Goal: Task Accomplishment & Management: Manage account settings

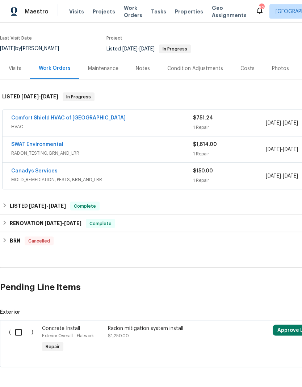
scroll to position [52, 0]
click at [162, 326] on div "Radon mitigation system install $1,250.00" at bounding box center [172, 332] width 128 height 15
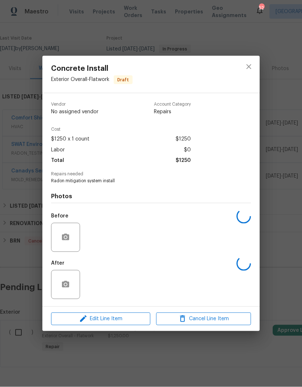
scroll to position [6, 0]
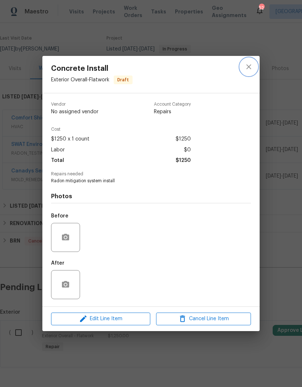
click at [254, 68] on button "close" at bounding box center [248, 66] width 17 height 17
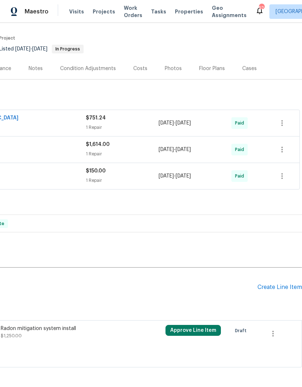
scroll to position [52, 107]
click at [279, 325] on button "button" at bounding box center [273, 333] width 17 height 17
click at [281, 326] on li "Cancel" at bounding box center [279, 327] width 28 height 12
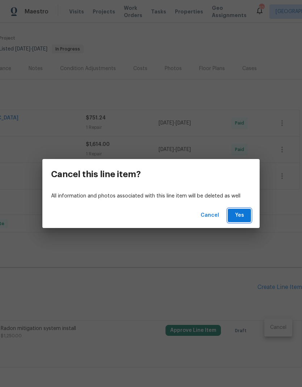
click at [245, 217] on span "Yes" at bounding box center [240, 215] width 12 height 9
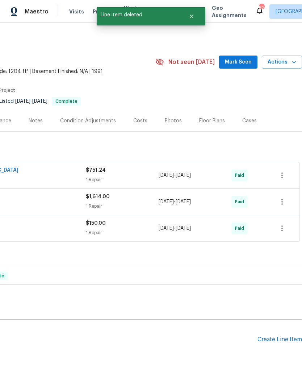
click at [283, 336] on div "Create Line Item" at bounding box center [280, 339] width 45 height 7
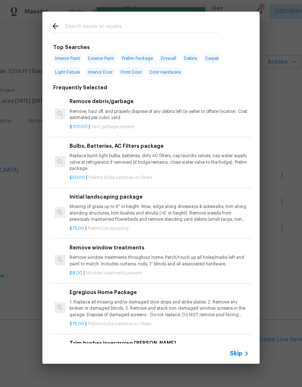
click at [149, 22] on input "text" at bounding box center [142, 27] width 154 height 11
type input "Cleaning"
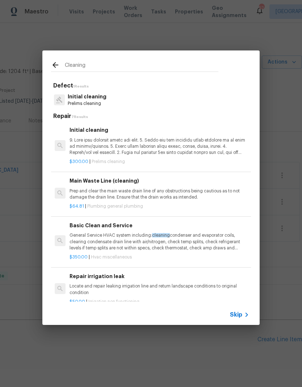
scroll to position [0, 0]
click at [135, 148] on p at bounding box center [160, 146] width 180 height 18
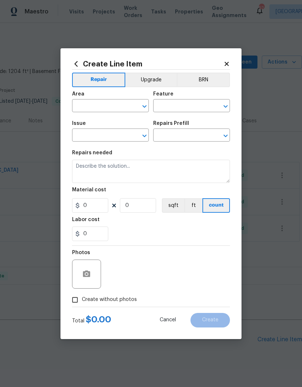
type input "Home Readiness Packages"
type input "Initial cleaning"
type input "Initial cleaning $300.00"
type textarea "1. Wipe down exterior doors and trim. 2. Clean out all exterior light fixtures …"
type input "300"
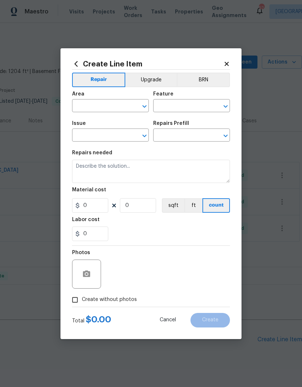
type input "1"
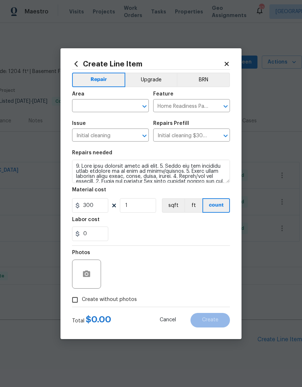
scroll to position [6, 0]
click at [135, 148] on section "Repairs needed Material cost 300 1 sqft ft count Labor cost 0" at bounding box center [151, 195] width 158 height 99
click at [114, 102] on input "text" at bounding box center [100, 106] width 57 height 11
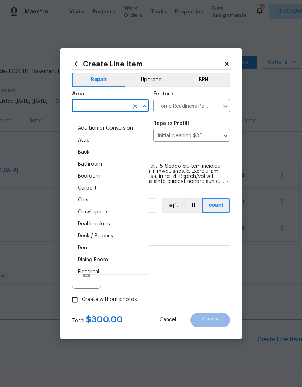
scroll to position [5, 0]
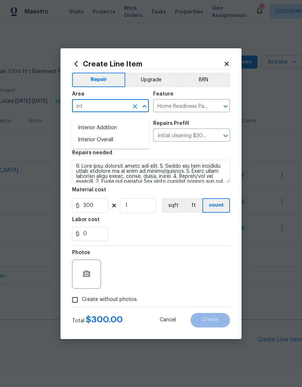
click at [87, 135] on li "Interior Overall" at bounding box center [110, 140] width 77 height 12
type input "Interior Overall"
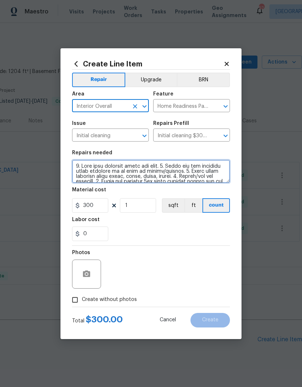
click at [79, 168] on textarea at bounding box center [151, 171] width 158 height 23
click at [73, 165] on textarea at bounding box center [151, 171] width 158 height 23
click at [74, 162] on textarea at bounding box center [151, 171] width 158 height 23
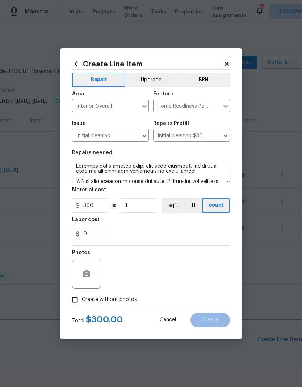
click at [204, 222] on div "Labor cost" at bounding box center [151, 221] width 158 height 9
click at [197, 172] on textarea at bounding box center [151, 171] width 158 height 23
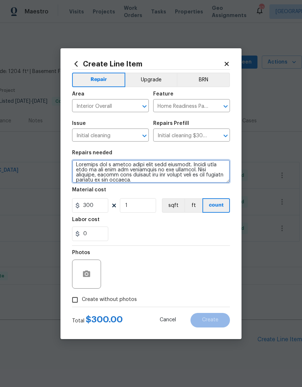
type textarea "Property has a strong musky odor like dampness. Please make sure to add some ai…"
click at [72, 299] on input "Create without photos" at bounding box center [75, 300] width 14 height 14
checkbox input "true"
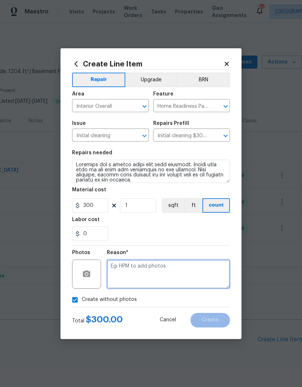
click at [207, 281] on textarea at bounding box center [168, 273] width 123 height 29
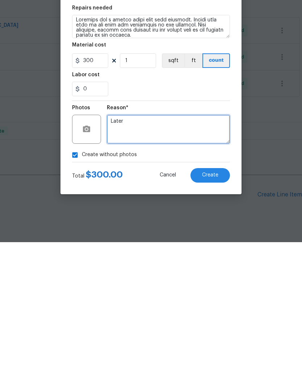
type textarea "Later"
click at [215, 317] on span "Create" at bounding box center [210, 319] width 16 height 5
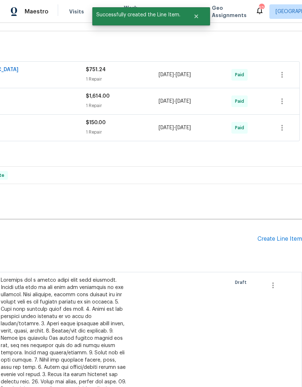
scroll to position [100, 107]
click at [282, 235] on div "Create Line Item" at bounding box center [280, 238] width 45 height 7
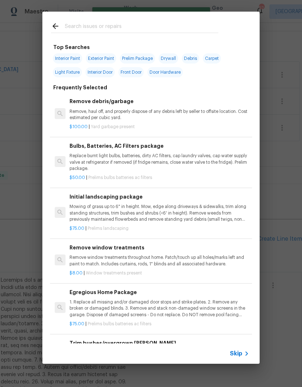
click at [78, 25] on input "text" at bounding box center [142, 27] width 154 height 11
type input "Swi"
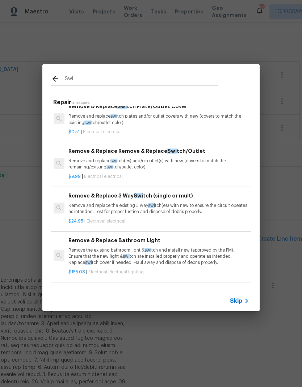
scroll to position [98, 1]
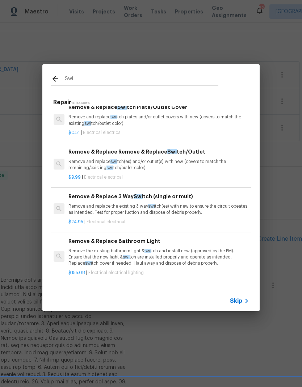
click at [77, 161] on p "Remove and replace swi tch(es) and/or outlet(s) with new (covers to match the r…" at bounding box center [159, 164] width 180 height 12
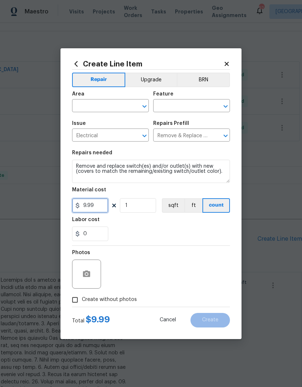
click at [93, 206] on input "9.99" at bounding box center [90, 205] width 36 height 15
type input "700"
click at [128, 229] on div "0" at bounding box center [151, 233] width 158 height 15
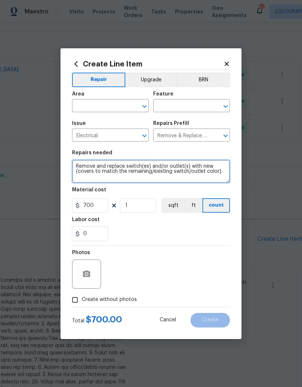
click at [77, 162] on textarea "Remove and replace switch(es) and/or outlet(s) with new (covers to match the re…" at bounding box center [151, 171] width 158 height 23
click at [79, 164] on textarea "Remove and replace switch(es) and/or outlet(s) with new (covers to match the re…" at bounding box center [151, 171] width 158 height 23
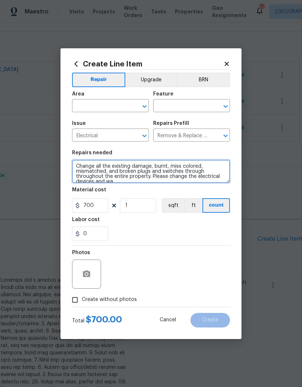
scroll to position [2, 0]
type textarea "Change all the existing damage, burnt, miss colored, mismatched, and broken plu…"
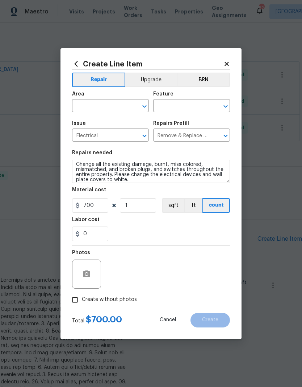
click at [72, 297] on input "Create without photos" at bounding box center [75, 300] width 14 height 14
checkbox input "true"
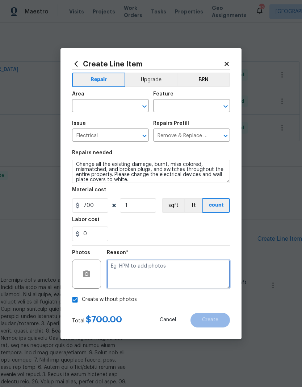
click at [118, 267] on textarea at bounding box center [168, 273] width 123 height 29
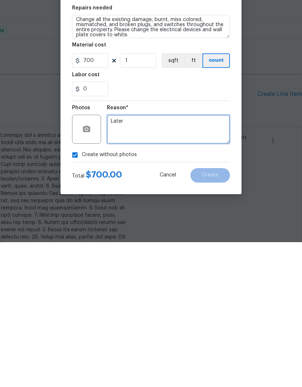
type textarea "Later"
click at [213, 293] on div "Create without photos" at bounding box center [151, 300] width 158 height 14
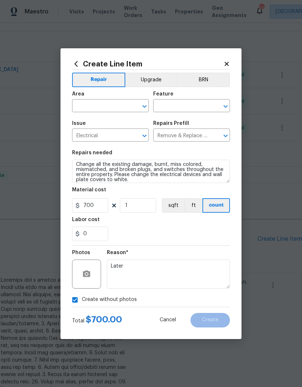
click at [221, 236] on div "0" at bounding box center [151, 233] width 158 height 15
click at [90, 108] on input "text" at bounding box center [100, 106] width 57 height 11
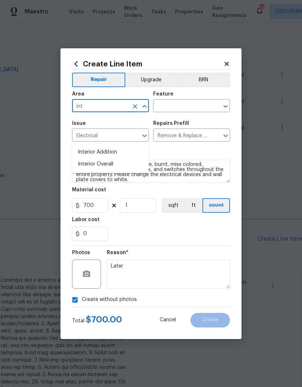
click at [90, 158] on li "Interior Overall" at bounding box center [110, 164] width 77 height 12
type input "Interior Overall"
click at [176, 98] on div "Feature" at bounding box center [191, 95] width 77 height 9
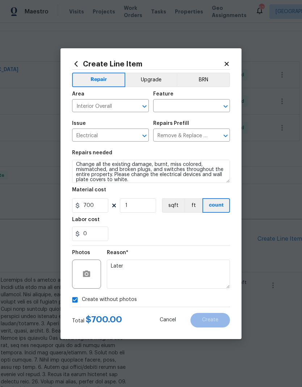
click at [164, 105] on input "text" at bounding box center [181, 106] width 57 height 11
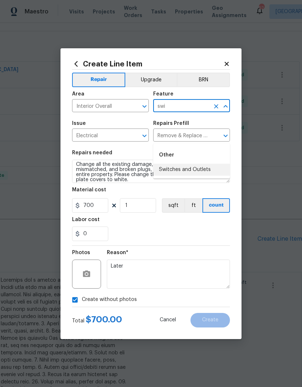
click at [188, 164] on li "Switches and Outlets" at bounding box center [191, 170] width 77 height 12
type input "Switches and Outlets"
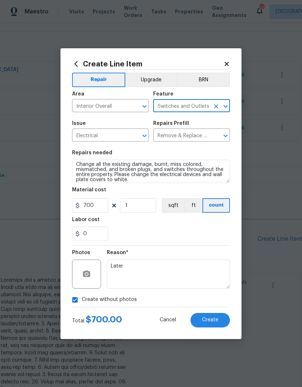
click at [185, 149] on section "Repairs needed Change all the existing damage, burnt, miss colored, mismatched,…" at bounding box center [151, 195] width 158 height 99
click at [217, 322] on span "Create" at bounding box center [210, 319] width 16 height 5
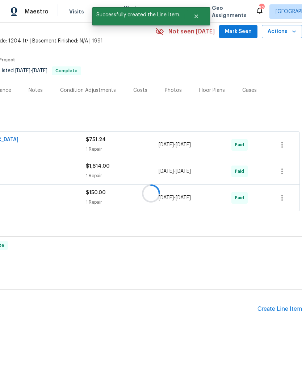
scroll to position [0, 107]
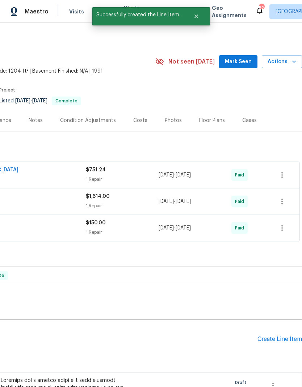
click at [275, 335] on div "Create Line Item" at bounding box center [280, 338] width 45 height 7
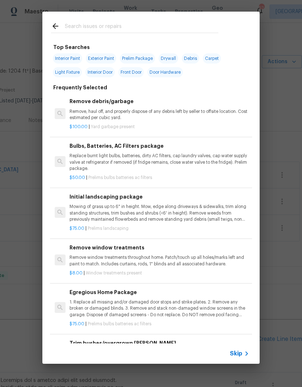
click at [77, 23] on input "text" at bounding box center [142, 27] width 154 height 11
type input "Hpm"
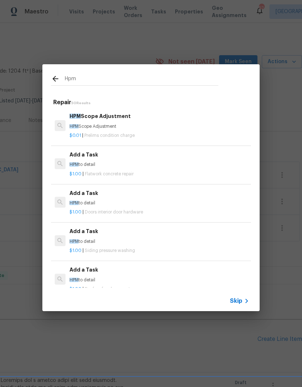
click at [86, 125] on p "HPM Scope Adjustment" at bounding box center [160, 126] width 180 height 6
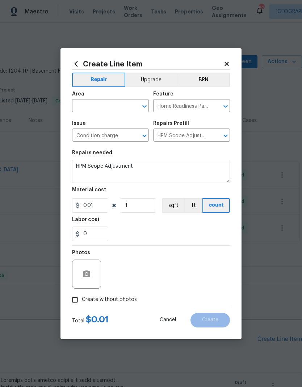
click at [83, 107] on input "text" at bounding box center [100, 106] width 57 height 11
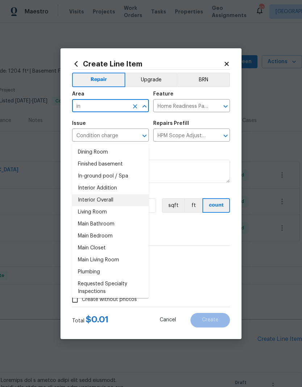
click at [86, 194] on li "Interior Overall" at bounding box center [110, 200] width 77 height 12
type input "Interior Overall"
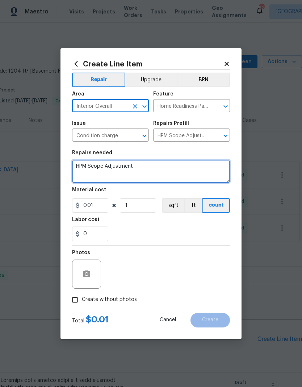
click at [135, 168] on textarea "HPM Scope Adjustment" at bounding box center [151, 171] width 158 height 23
type textarea "H"
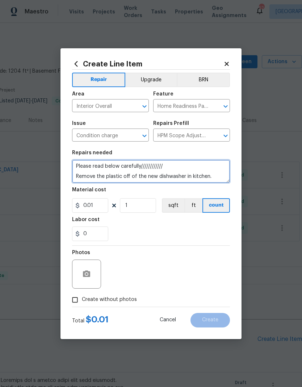
scroll to position [2, 0]
click at [80, 172] on textarea "Please read below carefully//////////// Remove the plastic off of the new dishw…" at bounding box center [151, 171] width 158 height 23
click at [96, 174] on textarea "Please read below carefully//////////// Remove the plastic off of the new dishw…" at bounding box center [151, 171] width 158 height 23
click at [214, 178] on textarea "Please read below carefully//////////// 1) Remove the plastic off of the new di…" at bounding box center [151, 171] width 158 height 23
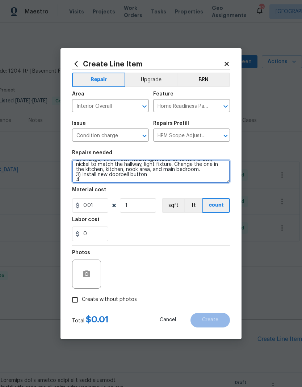
scroll to position [22, 0]
click at [211, 172] on textarea "Please read below carefully//////////// 1) Remove the plastic off of the new di…" at bounding box center [151, 171] width 158 height 23
click at [162, 174] on textarea "Please read below carefully//////////// 1) Remove the plastic off of the new di…" at bounding box center [151, 171] width 158 height 23
click at [195, 178] on textarea "Please read below carefully//////////// 1) Remove the plastic off of the new di…" at bounding box center [151, 171] width 158 height 23
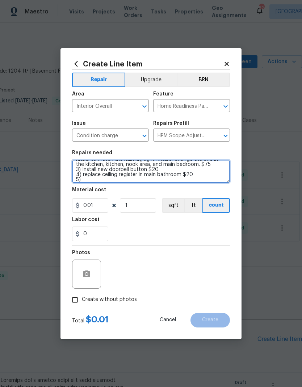
click at [86, 171] on textarea "Please read below carefully//////////// 1) Remove the plastic off of the new di…" at bounding box center [151, 171] width 158 height 23
click at [153, 163] on textarea "Please read below carefully//////////// 1) Remove the plastic off of the new di…" at bounding box center [151, 171] width 158 height 23
click at [172, 162] on textarea "Please read below carefully//////////// 1) Remove the plastic off of the new di…" at bounding box center [151, 171] width 158 height 23
click at [88, 182] on textarea "Please read below carefully//////////// 1) Remove the plastic off of the new di…" at bounding box center [151, 171] width 158 height 23
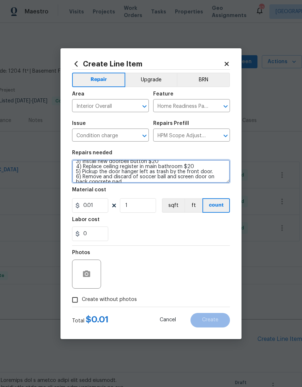
scroll to position [34, 0]
click at [215, 169] on textarea "Please read below carefully//////////// 1) Remove the plastic off of the new di…" at bounding box center [151, 171] width 158 height 23
click at [213, 174] on textarea "Please read below carefully//////////// 1) Remove the plastic off of the new di…" at bounding box center [151, 171] width 158 height 23
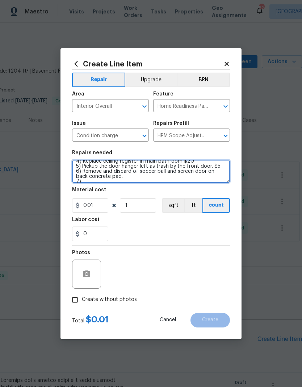
scroll to position [42, 0]
click at [115, 176] on textarea "Please read below carefully//////////// 1) Remove the plastic off of the new di…" at bounding box center [151, 171] width 158 height 23
click at [87, 178] on textarea "Please read below carefully//////////// 1) Remove the plastic off of the new di…" at bounding box center [151, 171] width 158 height 23
type textarea "Please read below carefully//////////// 1) Remove the plastic off of the new di…"
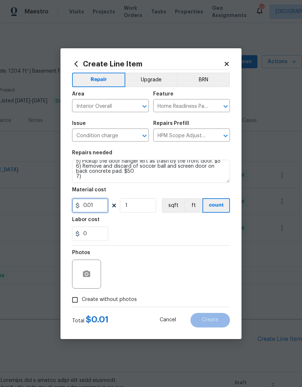
click at [95, 207] on input "0.01" at bounding box center [90, 205] width 36 height 15
type input "0"
click at [139, 223] on div "Labor cost" at bounding box center [151, 221] width 158 height 9
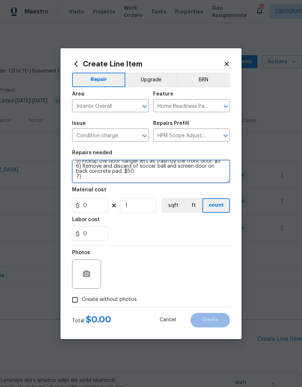
click at [84, 178] on textarea "Please read below carefully//////////// 1) Remove the plastic off of the new di…" at bounding box center [151, 171] width 158 height 23
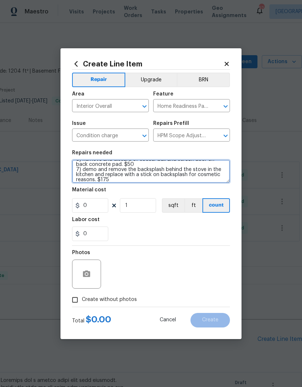
type textarea "Please read below carefully//////////// 1) Remove the plastic off of the new di…"
click at [70, 301] on input "Create without photos" at bounding box center [75, 300] width 14 height 14
checkbox input "true"
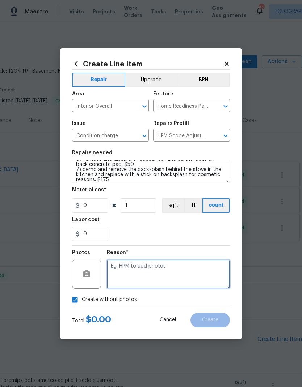
click at [113, 278] on textarea at bounding box center [168, 273] width 123 height 29
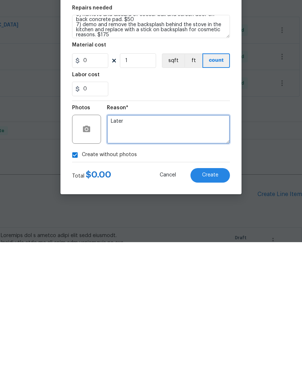
type textarea "Later"
click at [206, 226] on div "0" at bounding box center [151, 233] width 158 height 15
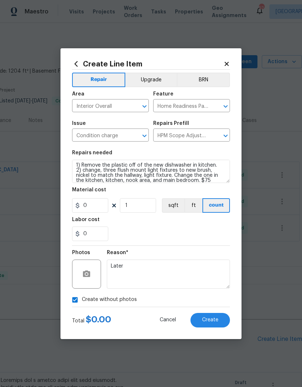
scroll to position [5, 0]
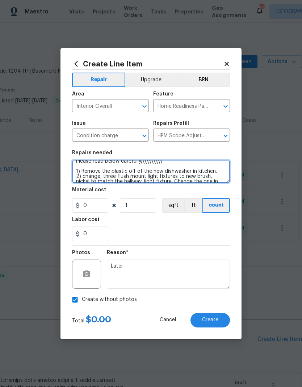
click at [227, 181] on textarea "Please read below carefully//////////// 1) Remove the plastic off of the new di…" at bounding box center [151, 171] width 158 height 23
click at [222, 169] on textarea "Please read below carefully//////////// 1) Remove the plastic off of the new di…" at bounding box center [151, 171] width 158 height 23
click at [217, 169] on textarea "Please read below carefully//////////// 1) Remove the plastic off of the new di…" at bounding box center [151, 171] width 158 height 23
click at [210, 169] on textarea "Please read below carefully//////////// 1) Remove the plastic off of the new di…" at bounding box center [151, 171] width 158 height 23
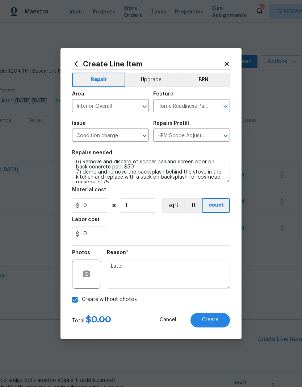
scroll to position [51, 0]
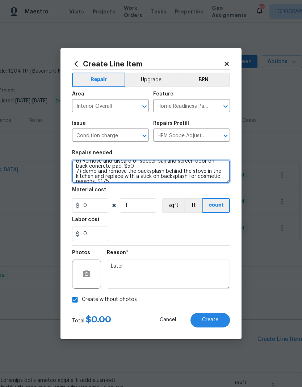
click at [88, 180] on textarea "Please read below carefully//////////// 1) Remove the plastic off of the new di…" at bounding box center [151, 171] width 158 height 23
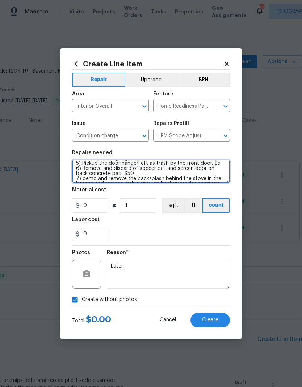
scroll to position [56, 0]
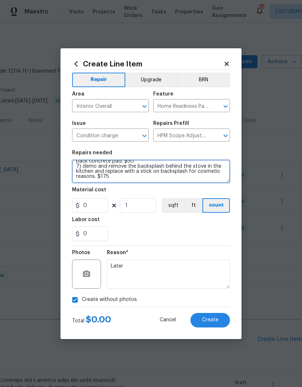
type textarea "Please read below carefully//////////// 1) Remove the plastic off of the new di…"
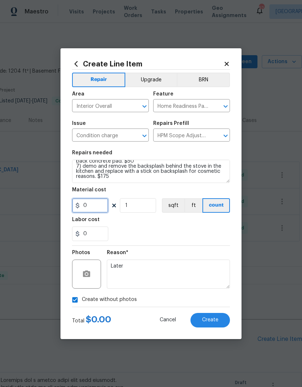
click at [93, 206] on input "0" at bounding box center [90, 205] width 36 height 15
click at [96, 207] on input "350" at bounding box center [90, 205] width 36 height 15
type input "350"
click at [128, 225] on div "Labor cost" at bounding box center [151, 221] width 158 height 9
click at [214, 323] on button "Create" at bounding box center [211, 320] width 40 height 15
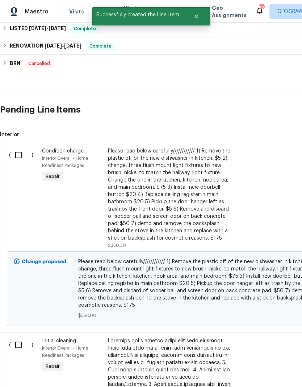
scroll to position [229, 0]
click at [16, 148] on input "checkbox" at bounding box center [21, 155] width 21 height 15
checkbox input "true"
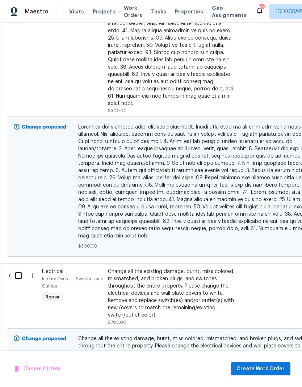
scroll to position [691, 0]
click at [18, 268] on input "checkbox" at bounding box center [21, 275] width 21 height 15
checkbox input "true"
click at [268, 370] on span "Create Work Order" at bounding box center [261, 368] width 48 height 9
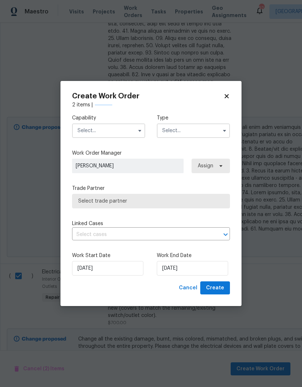
checkbox input "false"
click at [127, 133] on input "text" at bounding box center [108, 130] width 73 height 15
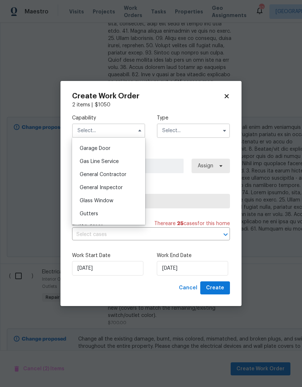
scroll to position [318, 0]
click at [116, 176] on span "General Contractor" at bounding box center [103, 174] width 47 height 5
type input "General Contractor"
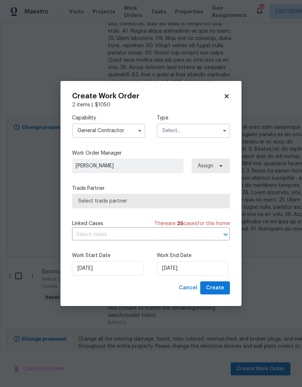
click at [187, 133] on input "text" at bounding box center [193, 130] width 73 height 15
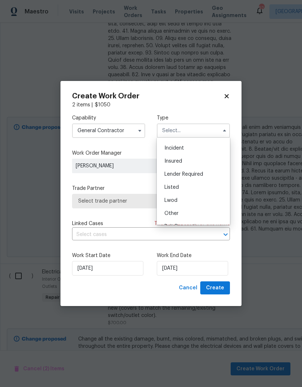
scroll to position [25, 0]
click at [204, 187] on div "Listed" at bounding box center [194, 186] width 70 height 13
type input "Listed"
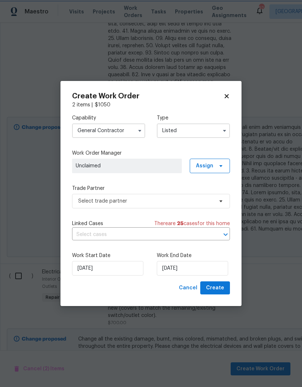
scroll to position [0, 0]
click at [210, 166] on span "Assign" at bounding box center [204, 165] width 17 height 7
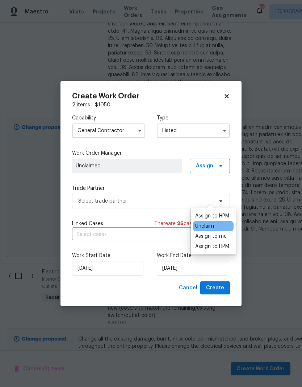
click at [222, 212] on div "Assign to HPM" at bounding box center [212, 215] width 34 height 7
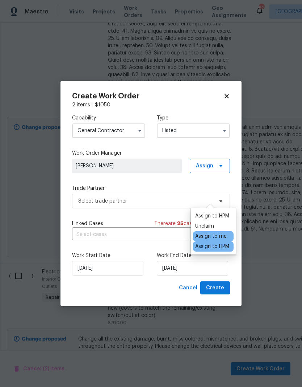
click at [176, 186] on label "Trade Partner" at bounding box center [151, 188] width 158 height 7
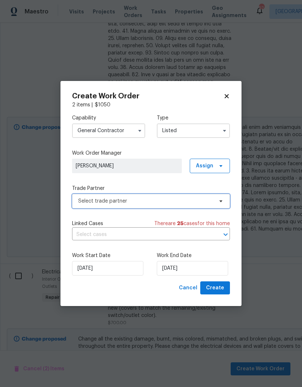
click at [192, 203] on span "Select trade partner" at bounding box center [145, 200] width 135 height 7
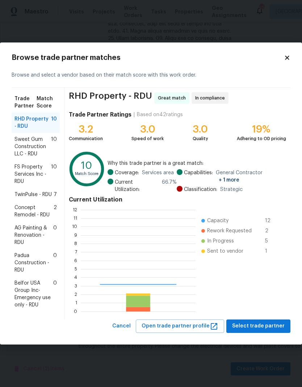
scroll to position [102, 115]
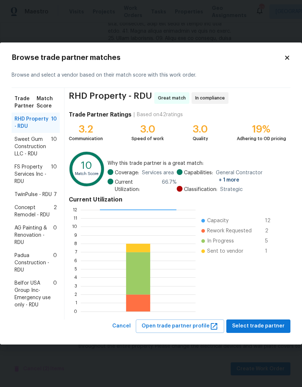
click at [21, 238] on span "AG Painting & Renovation - RDU" at bounding box center [34, 235] width 39 height 22
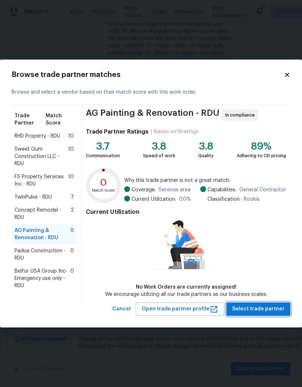
click at [267, 310] on span "Select trade partner" at bounding box center [258, 308] width 53 height 9
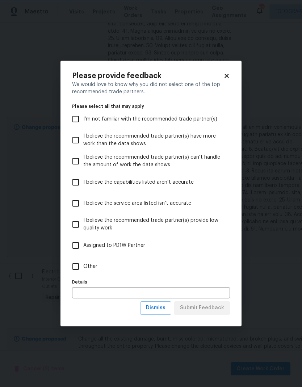
click at [74, 141] on input "I believe the recommended trade partner(s) have more work than the data shows" at bounding box center [75, 139] width 15 height 15
checkbox input "true"
click at [212, 309] on span "Submit Feedback" at bounding box center [202, 307] width 44 height 9
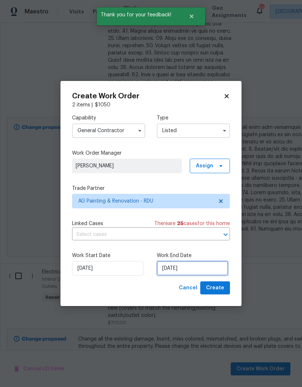
click at [214, 273] on input "9/25/2025" at bounding box center [192, 268] width 71 height 15
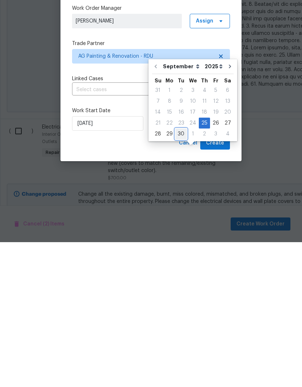
click at [182, 273] on div "30" at bounding box center [182, 278] width 12 height 10
type input "9/30/2025"
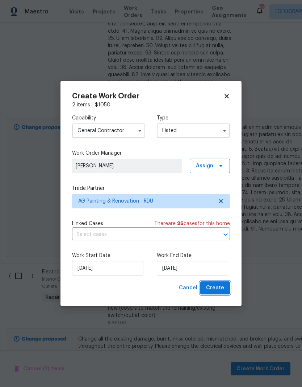
click at [218, 289] on span "Create" at bounding box center [215, 287] width 18 height 9
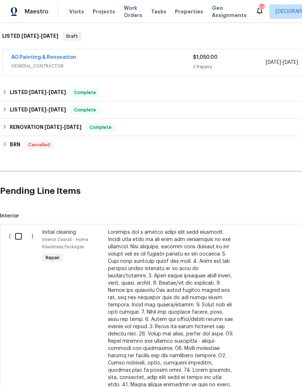
scroll to position [112, 0]
click at [19, 236] on input "checkbox" at bounding box center [21, 236] width 21 height 15
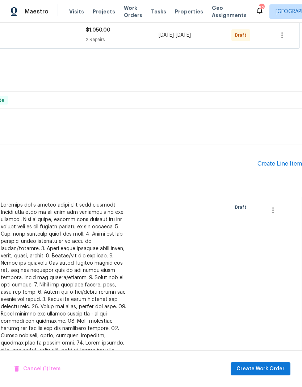
scroll to position [140, 107]
click at [264, 368] on span "Create Work Order" at bounding box center [261, 368] width 48 height 9
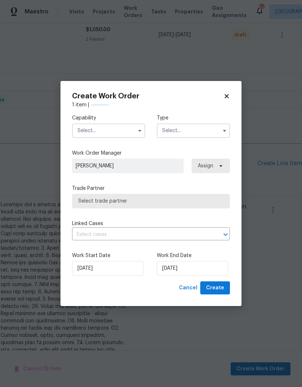
checkbox input "false"
click at [85, 131] on input "text" at bounding box center [108, 130] width 73 height 15
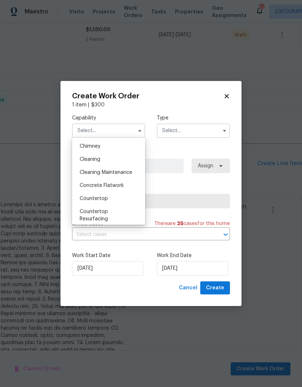
scroll to position [94, 0]
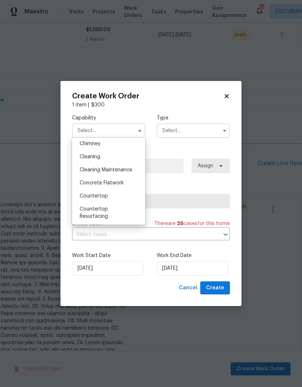
click at [91, 158] on span "Cleaning" at bounding box center [90, 156] width 21 height 5
type input "Cleaning"
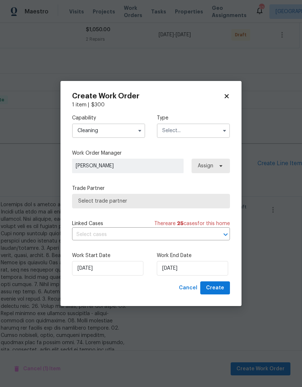
click at [183, 128] on input "text" at bounding box center [193, 130] width 73 height 15
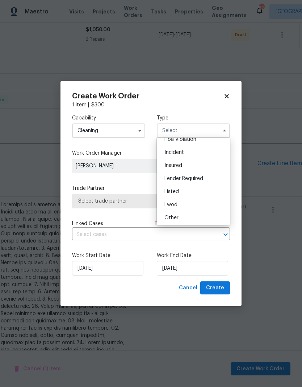
scroll to position [21, 0]
click at [193, 191] on div "Listed" at bounding box center [194, 189] width 70 height 13
type input "Listed"
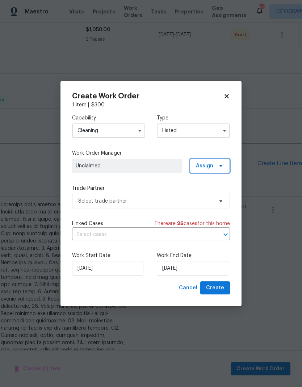
click at [216, 165] on span at bounding box center [220, 166] width 8 height 6
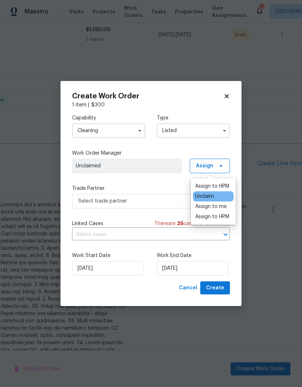
click at [226, 188] on div "Assign to HPM" at bounding box center [212, 185] width 34 height 7
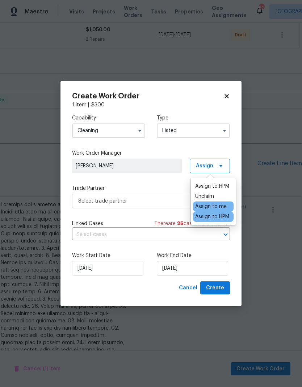
click at [219, 247] on div "Work Start Date 9/25/2025 Work End Date 9/25/2025" at bounding box center [151, 263] width 158 height 35
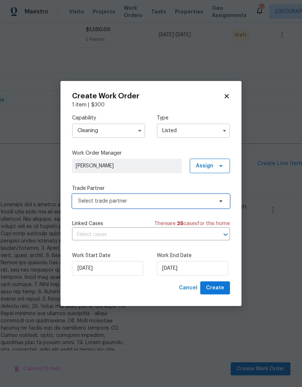
click at [205, 203] on span "Select trade partner" at bounding box center [145, 200] width 135 height 7
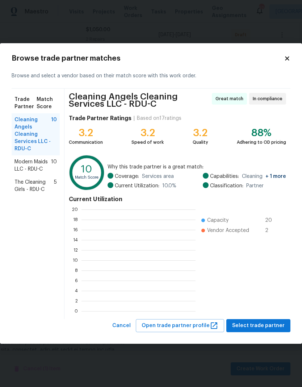
scroll to position [1, 1]
click at [26, 164] on span "Modern Maids LLC - RDU-C" at bounding box center [33, 165] width 37 height 15
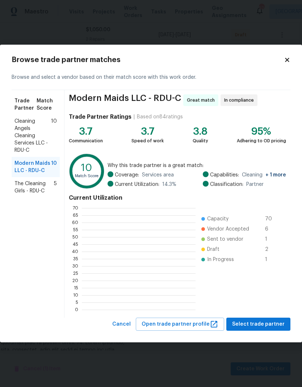
scroll to position [102, 114]
click at [270, 324] on span "Select trade partner" at bounding box center [258, 323] width 53 height 9
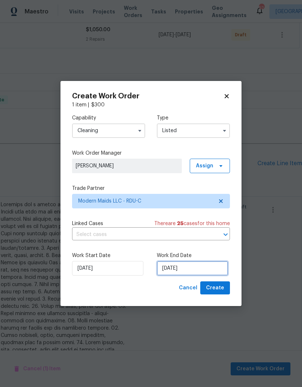
click at [182, 269] on input "9/25/2025" at bounding box center [192, 268] width 71 height 15
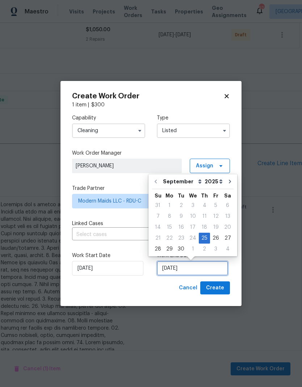
scroll to position [3, 0]
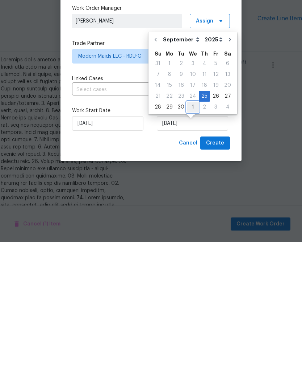
click at [191, 247] on div "1" at bounding box center [193, 252] width 12 height 10
type input "10/1/2025"
select select "9"
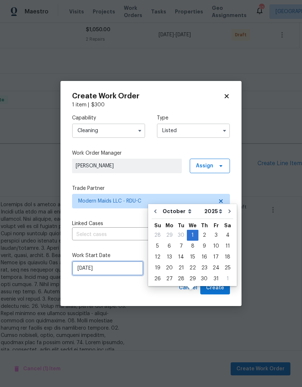
click at [111, 262] on input "9/25/2025" at bounding box center [107, 268] width 71 height 15
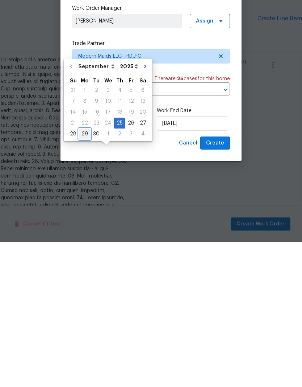
click at [84, 273] on div "29" at bounding box center [85, 278] width 12 height 10
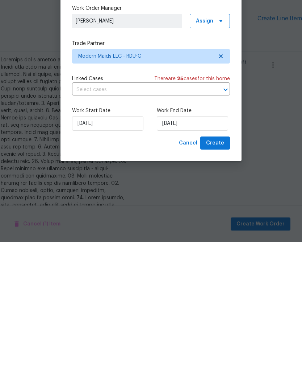
type input "9/29/2025"
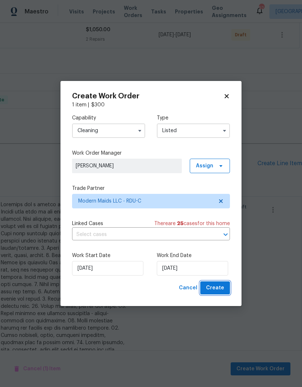
click at [221, 290] on span "Create" at bounding box center [215, 287] width 18 height 9
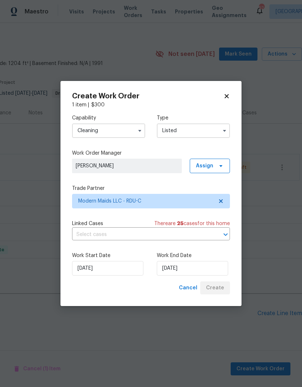
scroll to position [0, 107]
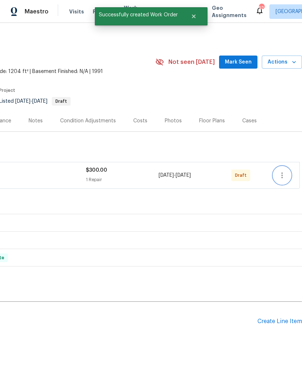
click at [285, 171] on icon "button" at bounding box center [282, 175] width 9 height 9
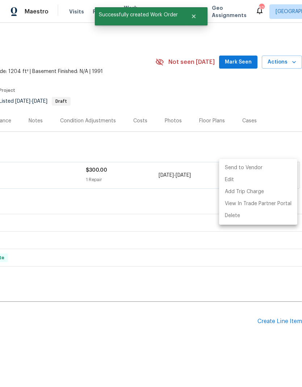
click at [272, 169] on li "Send to Vendor" at bounding box center [258, 168] width 78 height 12
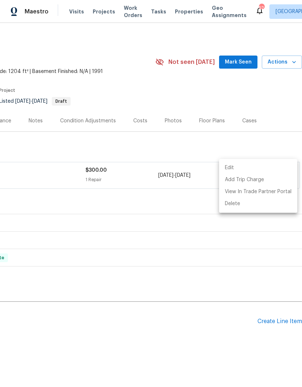
click at [32, 237] on div at bounding box center [151, 193] width 302 height 387
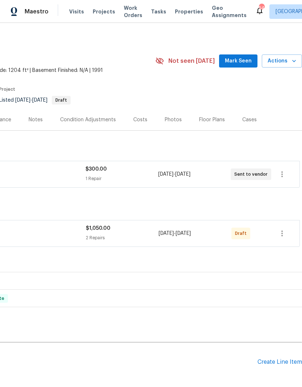
scroll to position [1, 107]
click at [284, 176] on icon "button" at bounding box center [282, 174] width 9 height 9
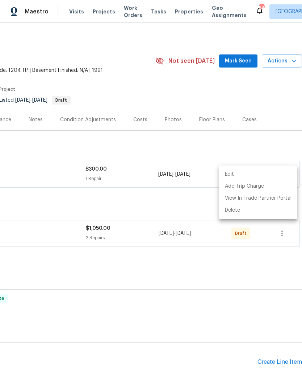
click at [194, 206] on div at bounding box center [151, 193] width 302 height 387
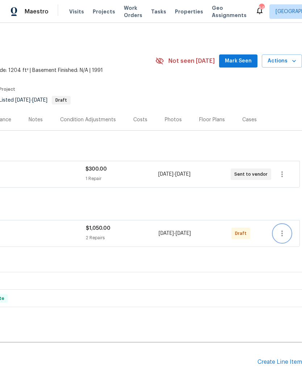
click at [286, 235] on icon "button" at bounding box center [282, 233] width 9 height 9
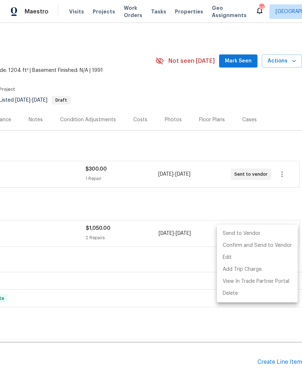
click at [266, 231] on li "Send to Vendor" at bounding box center [257, 233] width 81 height 12
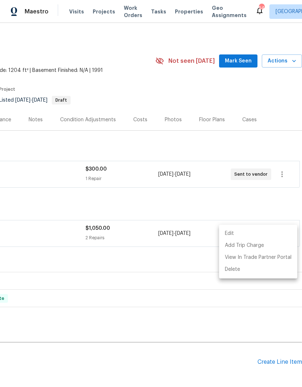
click at [279, 205] on div at bounding box center [151, 193] width 302 height 387
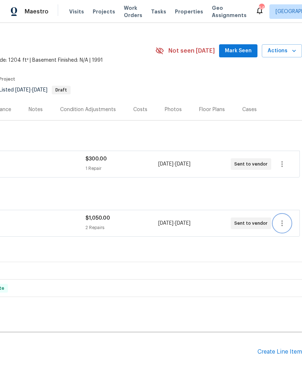
scroll to position [12, 107]
